Goal: Check status: Check status

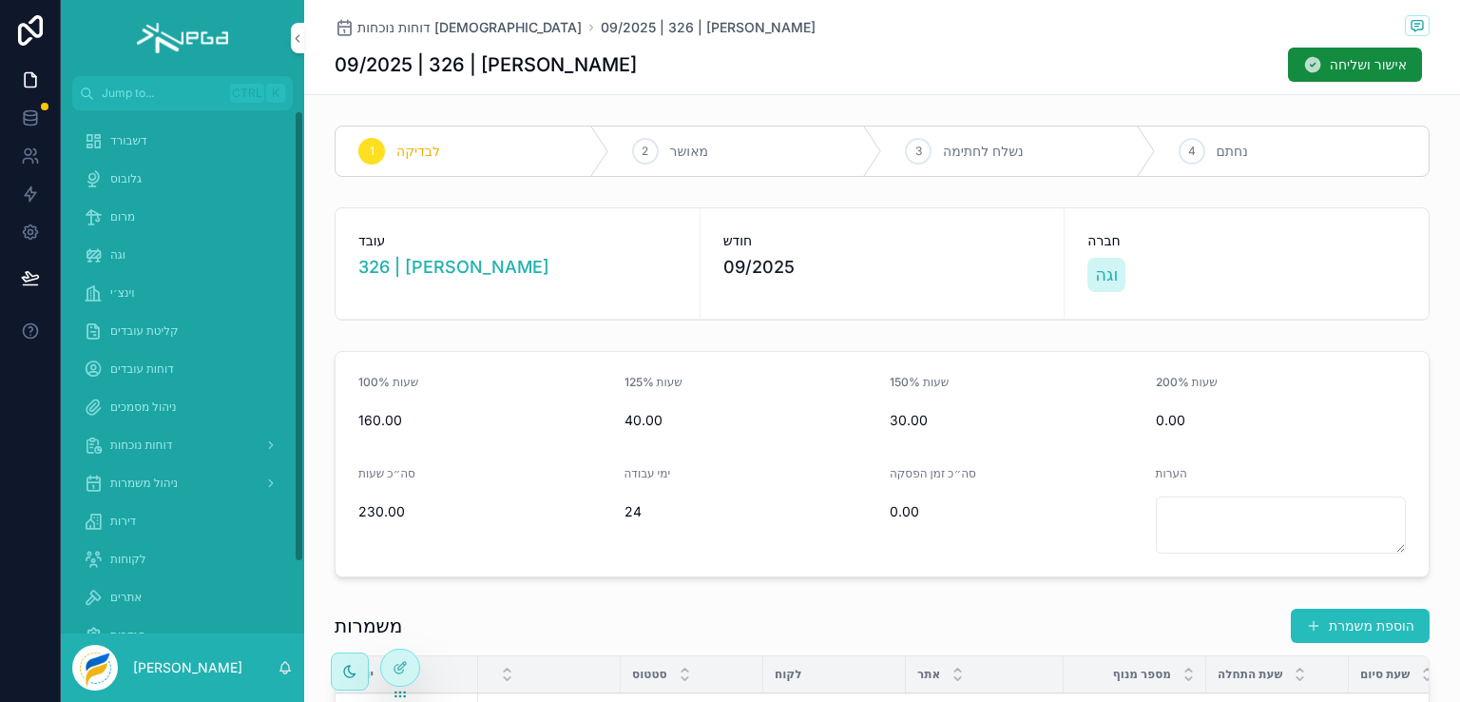
scroll to position [285, 0]
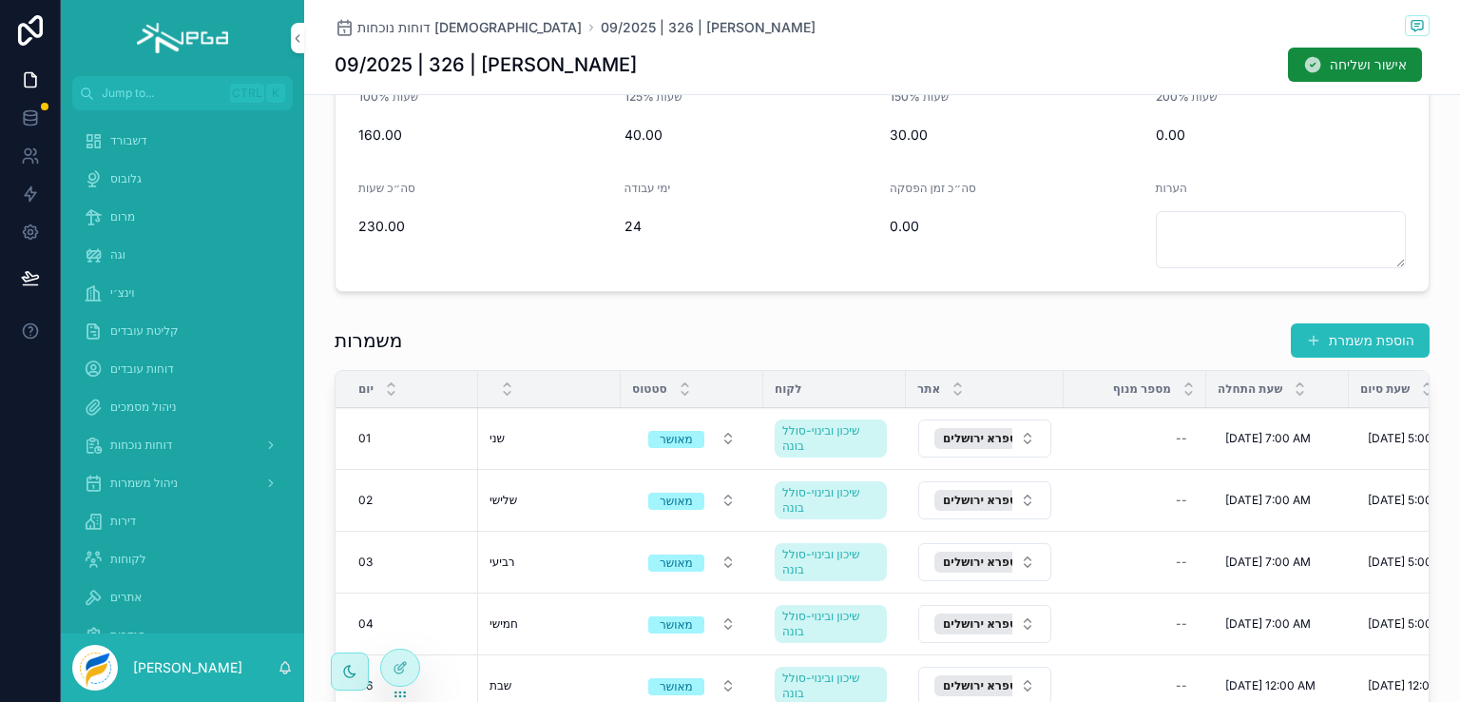
click at [118, 251] on span "וגה" at bounding box center [117, 254] width 15 height 15
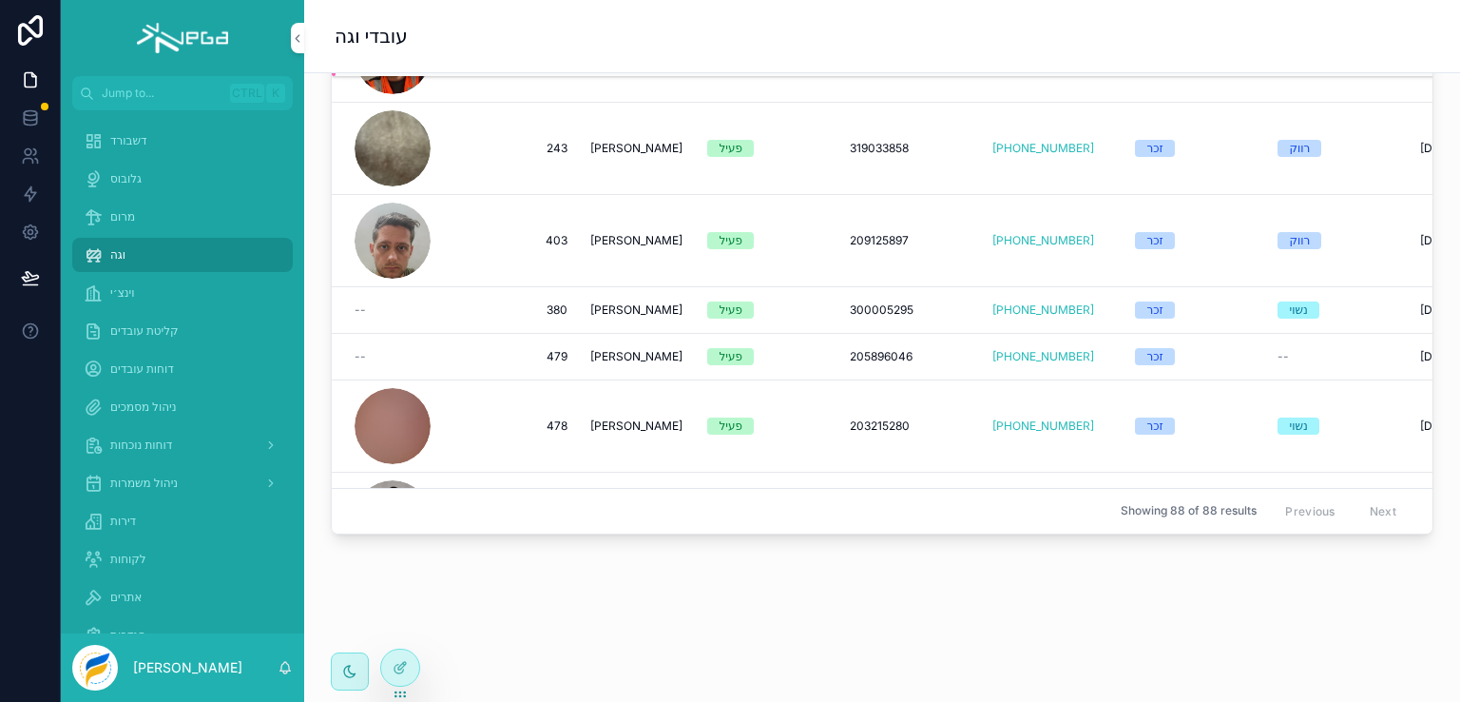
scroll to position [796, 0]
click at [143, 441] on span "דוחות נוכחות" at bounding box center [141, 444] width 62 height 15
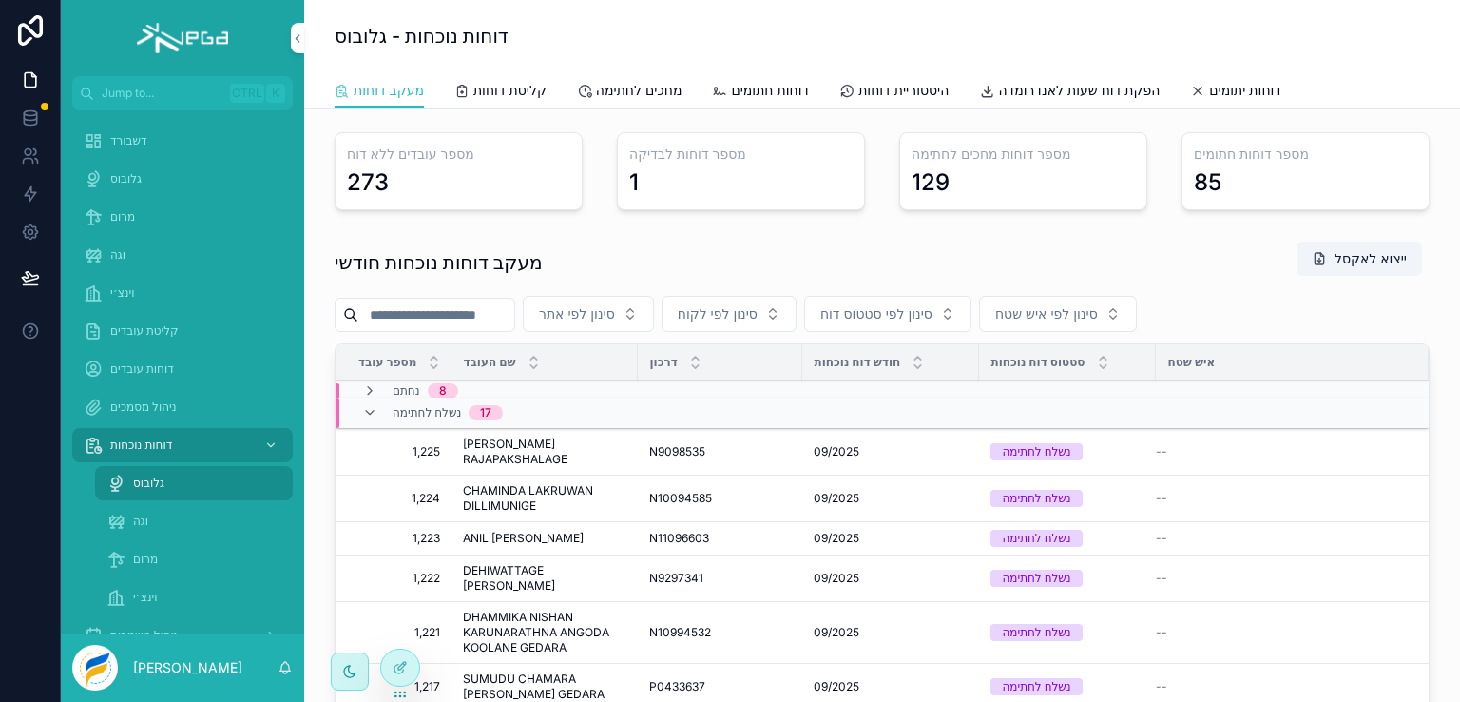
click at [141, 522] on span "וגה" at bounding box center [140, 520] width 15 height 15
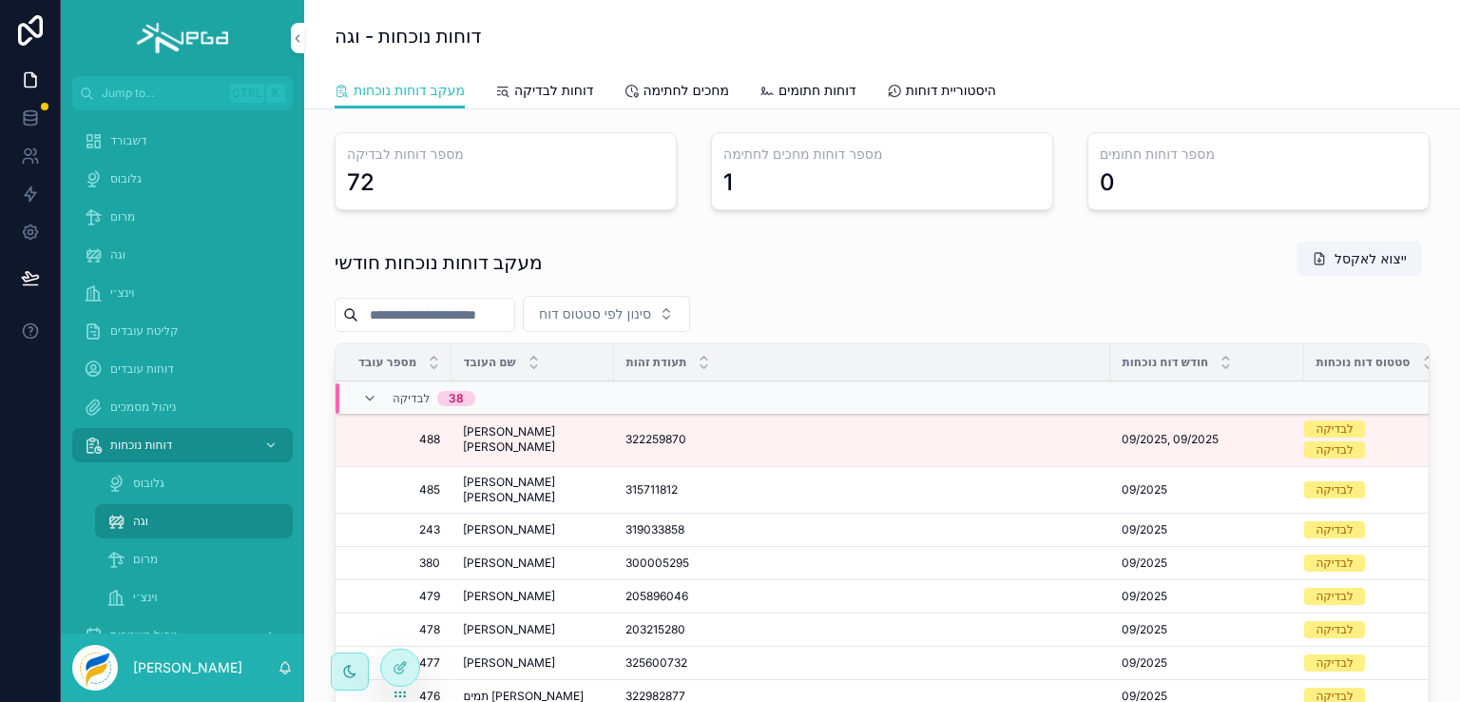
click at [422, 317] on input "scrollable content" at bounding box center [436, 314] width 156 height 27
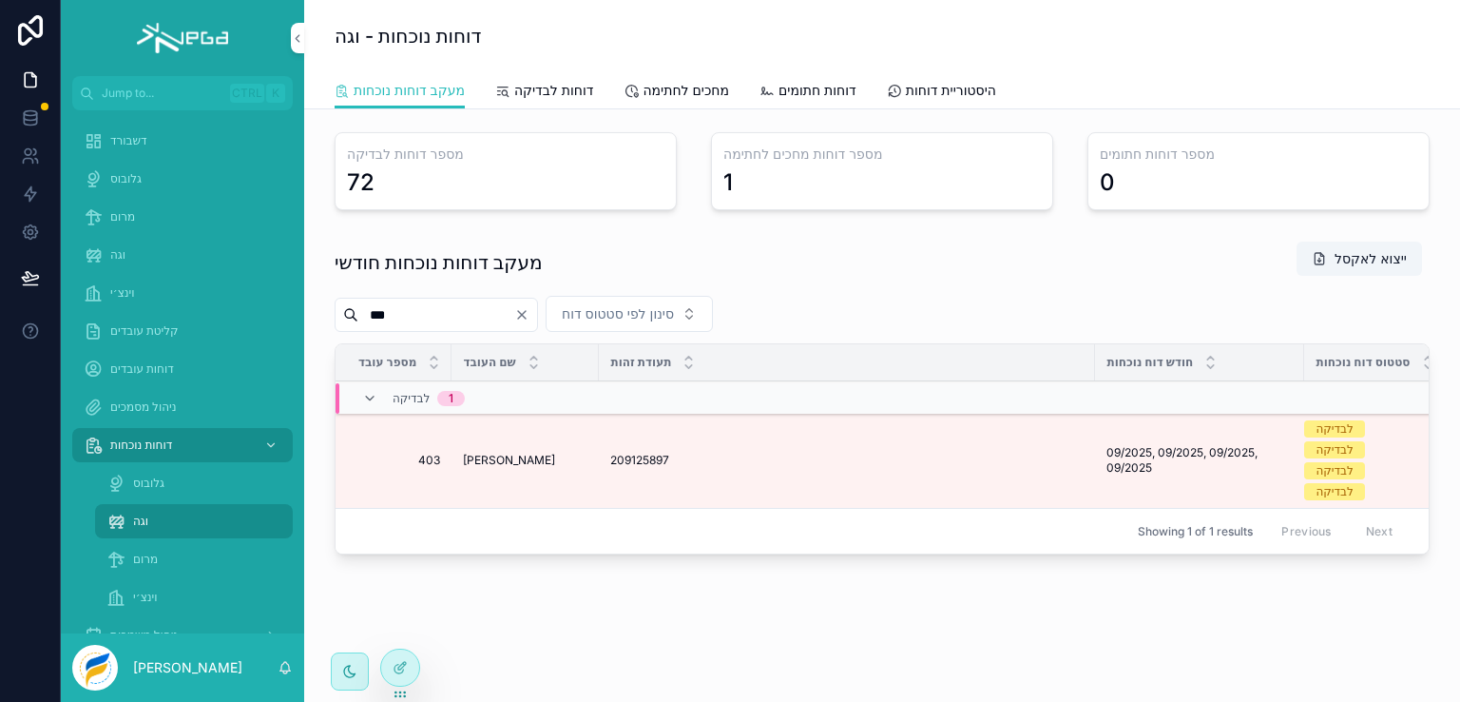
type input "***"
click at [763, 459] on div "209125897 209125897" at bounding box center [846, 459] width 473 height 15
click at [0, 0] on icon "scrollable content" at bounding box center [0, 0] width 0 height 0
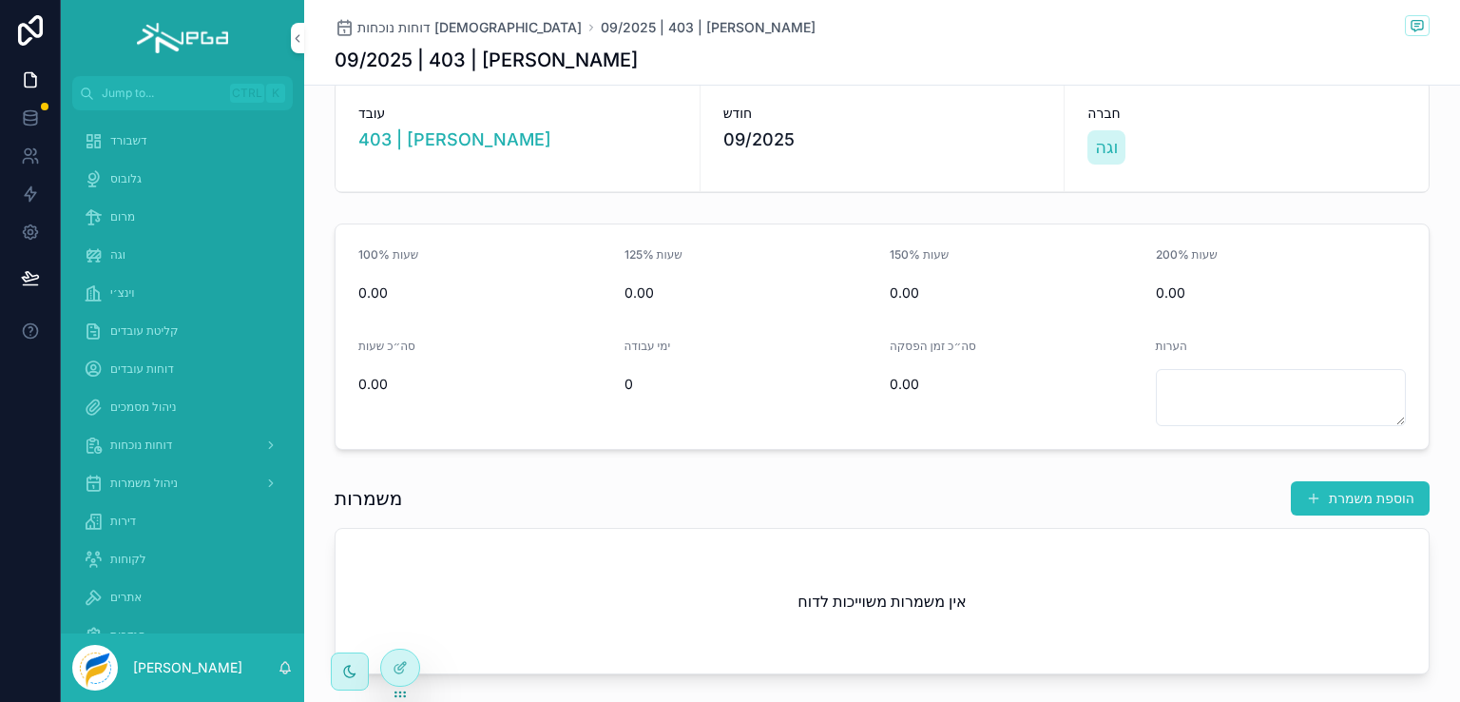
scroll to position [35, 0]
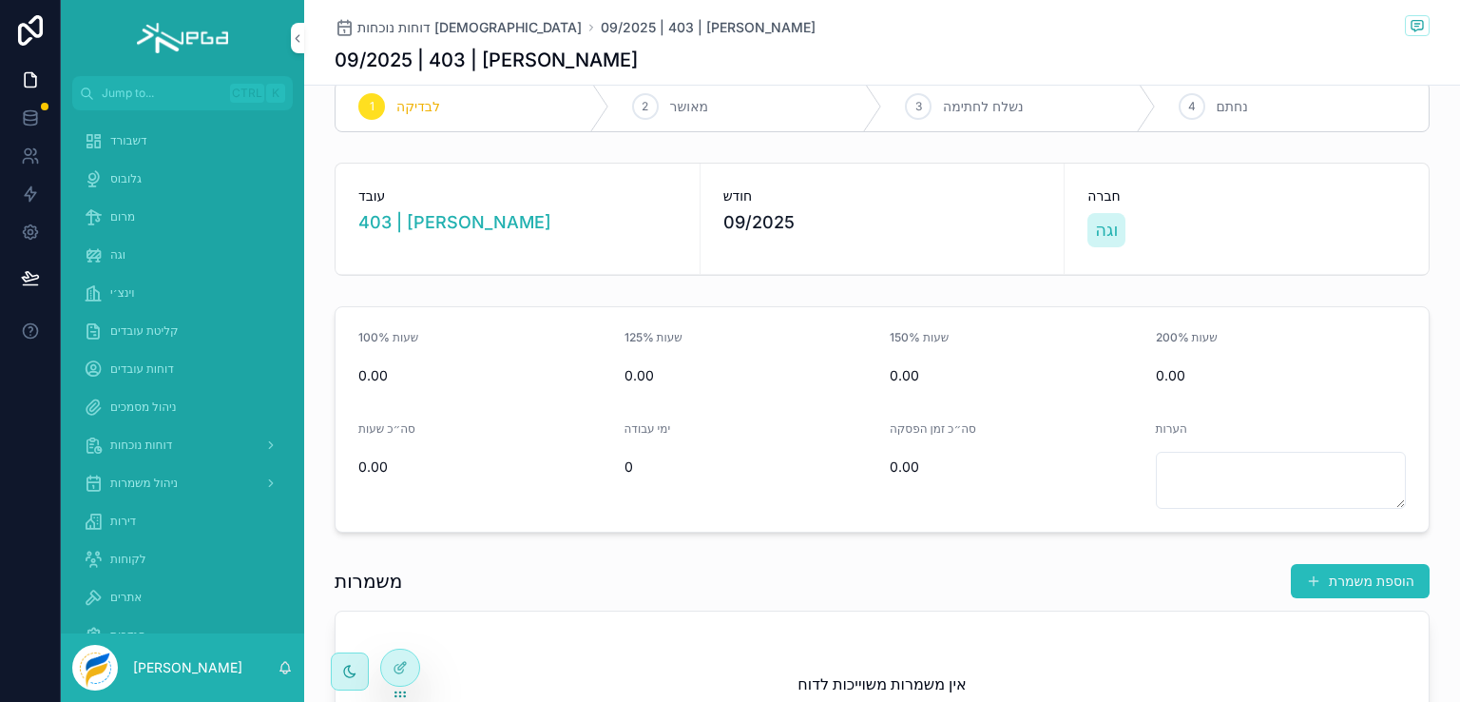
scroll to position [31, 0]
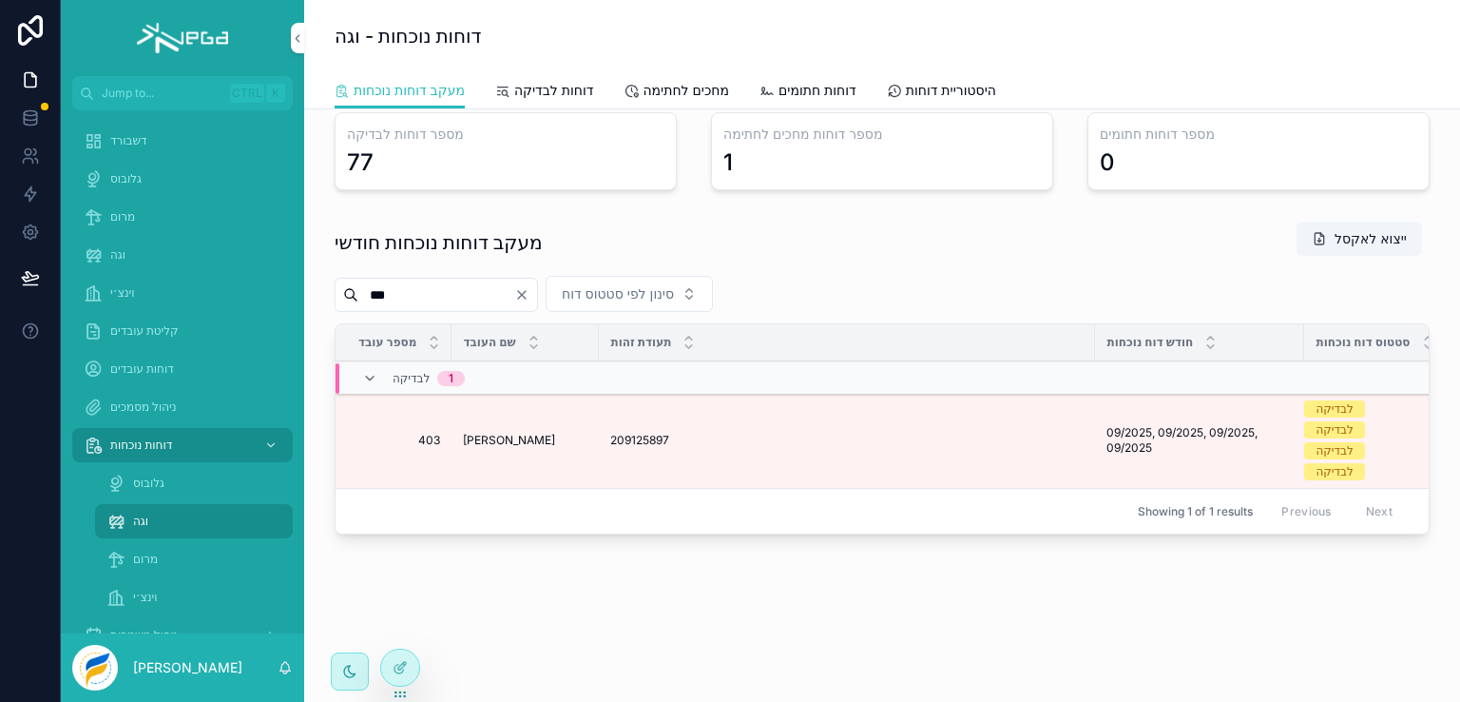
click at [529, 287] on icon "Clear" at bounding box center [521, 294] width 15 height 15
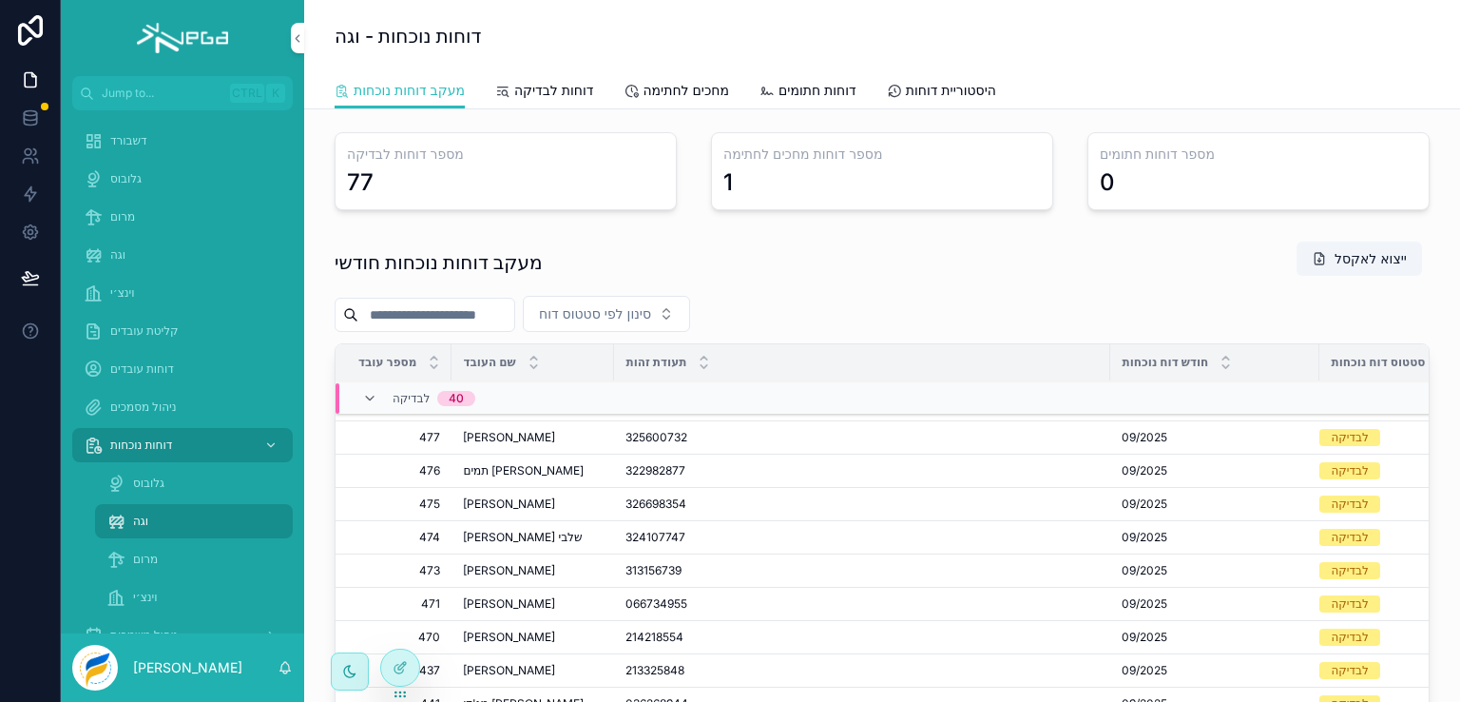
scroll to position [114, 0]
